Goal: Information Seeking & Learning: Learn about a topic

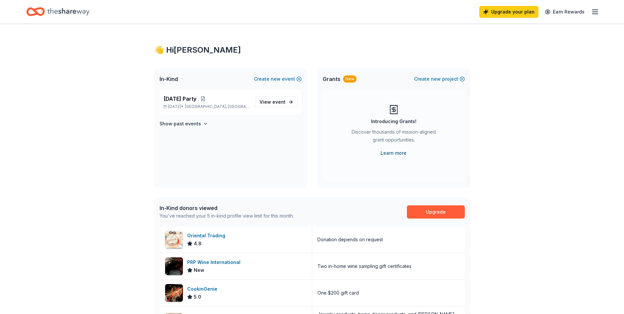
click at [393, 149] on link "Learn more" at bounding box center [393, 153] width 26 height 8
click at [506, 6] on link "Upgrade your plan" at bounding box center [508, 12] width 59 height 12
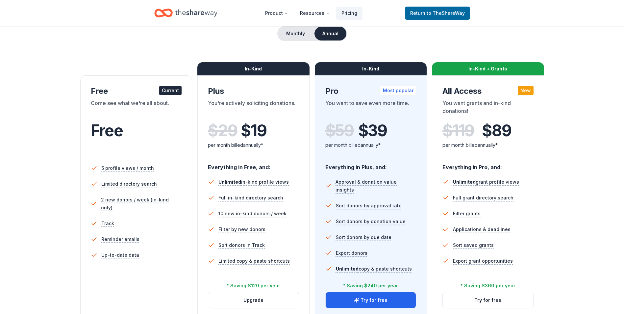
scroll to position [131, 0]
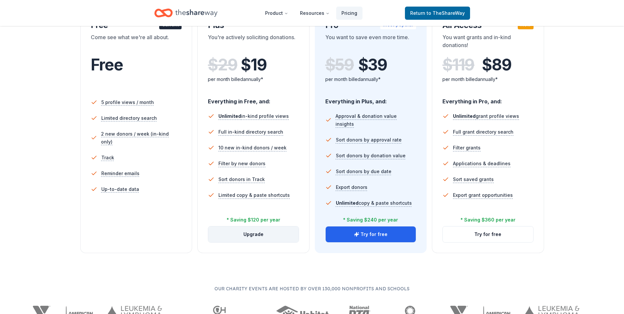
click at [265, 231] on button "Upgrade" at bounding box center [253, 234] width 90 height 16
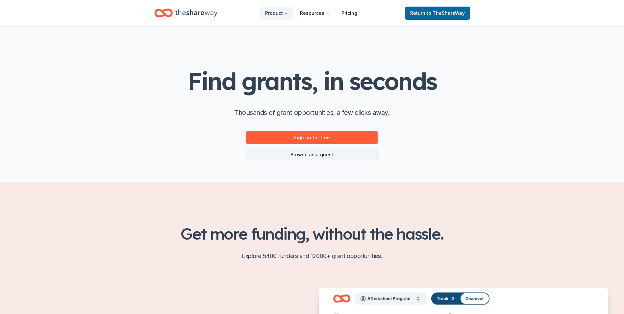
click at [326, 154] on link "Browse as a guest" at bounding box center [311, 154] width 131 height 13
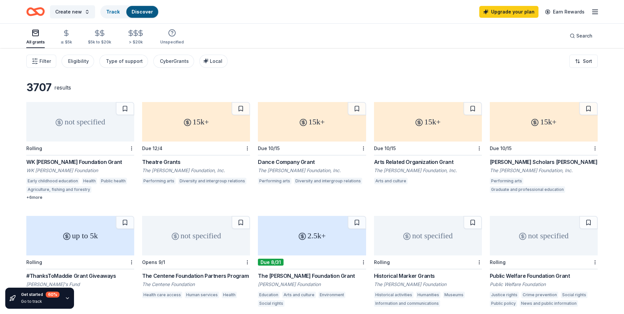
click at [66, 162] on div "WK [PERSON_NAME] Foundation Grant" at bounding box center [80, 162] width 108 height 8
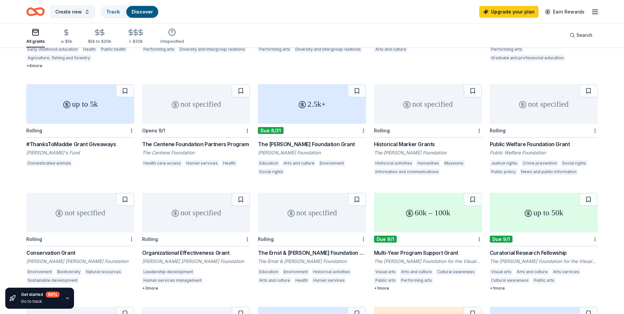
scroll to position [99, 0]
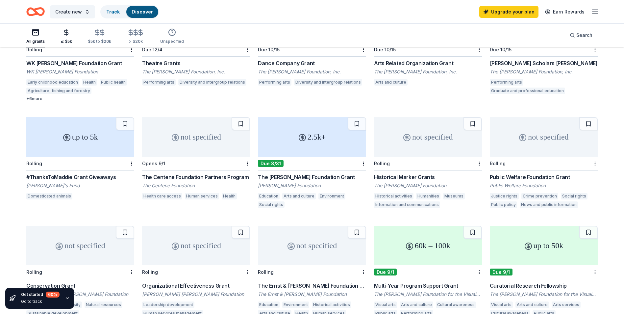
click at [66, 33] on icon "button" at bounding box center [66, 32] width 4 height 4
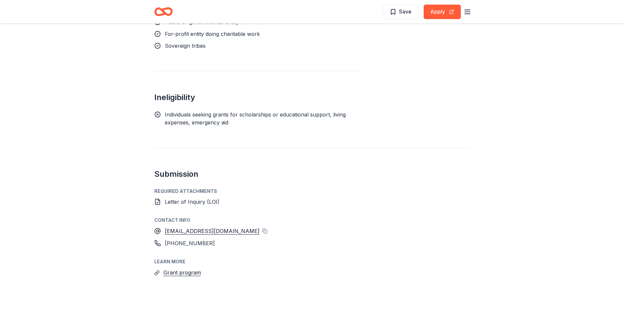
scroll to position [815, 0]
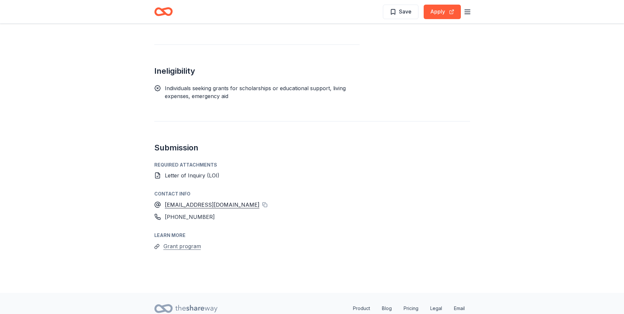
click at [188, 242] on button "Grant program" at bounding box center [181, 246] width 37 height 9
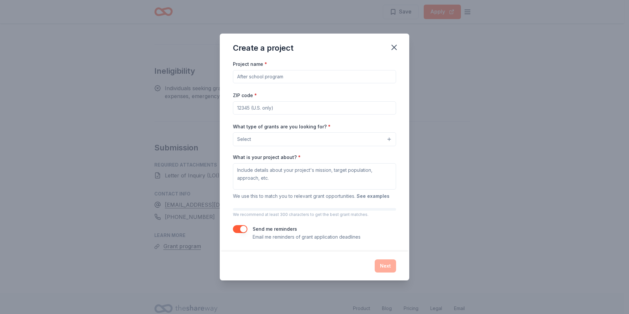
click at [375, 195] on button "See examples" at bounding box center [372, 196] width 33 height 8
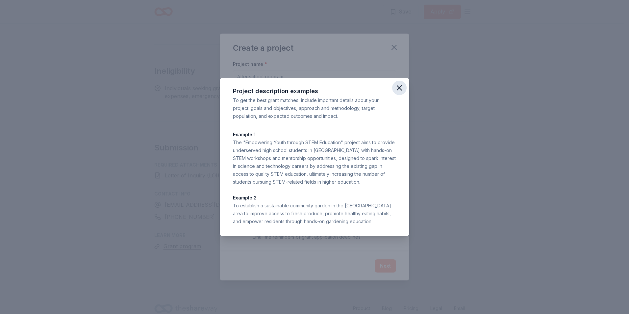
click at [400, 91] on icon "button" at bounding box center [398, 87] width 9 height 9
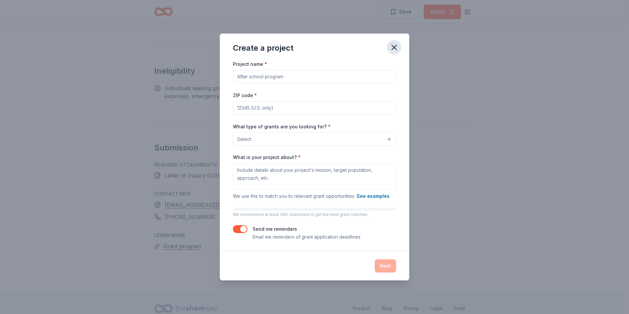
click at [395, 52] on icon "button" at bounding box center [393, 47] width 9 height 9
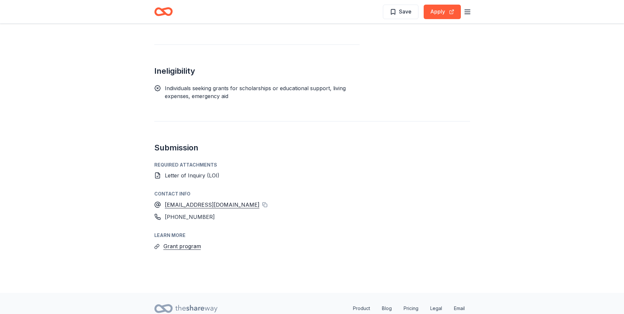
scroll to position [782, 0]
